Goal: Task Accomplishment & Management: Complete application form

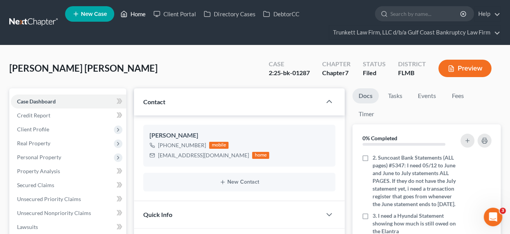
click at [140, 15] on link "Home" at bounding box center [132, 14] width 33 height 14
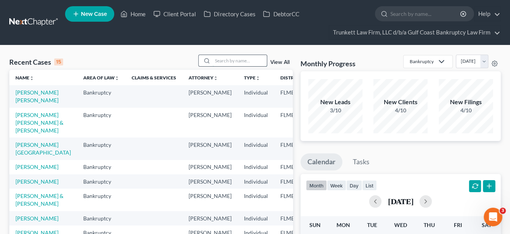
click at [238, 58] on input "search" at bounding box center [239, 60] width 54 height 11
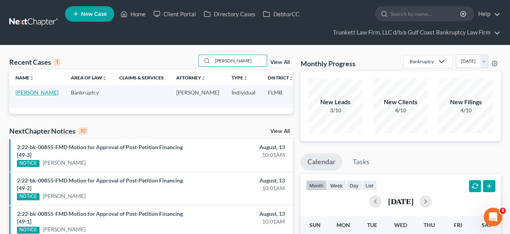
type input "[PERSON_NAME]"
click at [27, 96] on link "[PERSON_NAME]" at bounding box center [36, 92] width 43 height 7
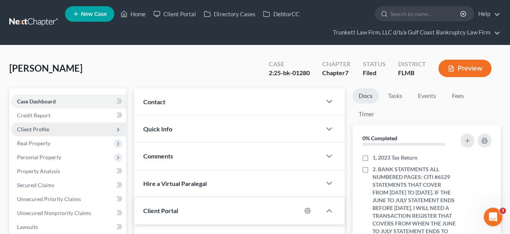
click at [31, 127] on span "Client Profile" at bounding box center [33, 129] width 32 height 7
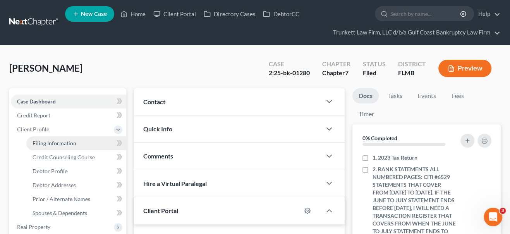
click at [42, 145] on span "Filing Information" at bounding box center [55, 143] width 44 height 7
select select "1"
select select "0"
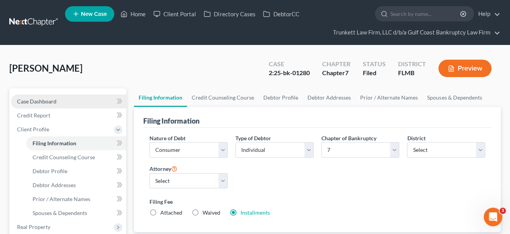
click at [43, 99] on span "Case Dashboard" at bounding box center [36, 101] width 39 height 7
